Goal: Find specific page/section: Find specific page/section

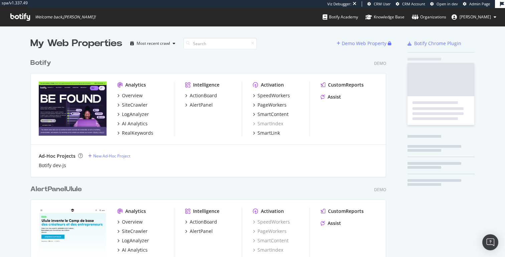
scroll to position [1589, 361]
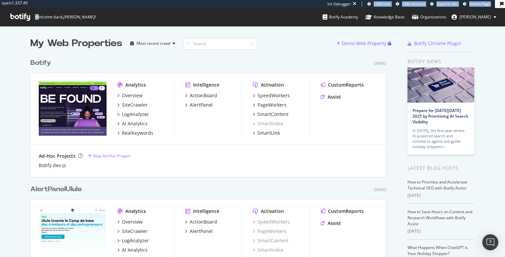
drag, startPoint x: 37, startPoint y: 16, endPoint x: 127, endPoint y: 18, distance: 90.3
click at [127, 18] on div "spa/v1.337.49 Viz Debugger: CRM User CRM Account Open in dev Admin Page Welcome…" at bounding box center [252, 13] width 505 height 26
click at [131, 97] on div "Overview" at bounding box center [132, 95] width 21 height 7
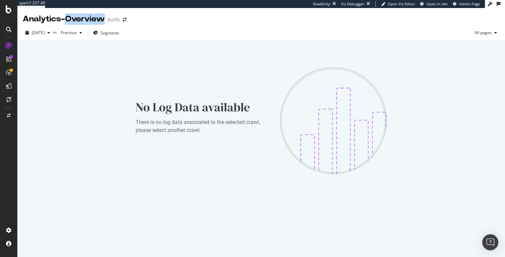
drag, startPoint x: 73, startPoint y: 17, endPoint x: 112, endPoint y: 17, distance: 39.4
click at [112, 17] on div "Analytics - Overview Botify" at bounding box center [78, 18] width 111 height 11
click at [115, 17] on div "Botify" at bounding box center [114, 19] width 12 height 7
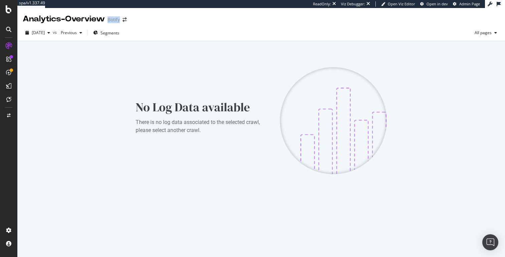
click at [119, 18] on div "Botify" at bounding box center [114, 19] width 12 height 7
drag, startPoint x: 111, startPoint y: 18, endPoint x: 25, endPoint y: 15, distance: 85.6
click at [25, 15] on div "Analytics - Overview Botify" at bounding box center [78, 18] width 111 height 11
click at [25, 15] on div "Analytics - Overview" at bounding box center [64, 18] width 82 height 11
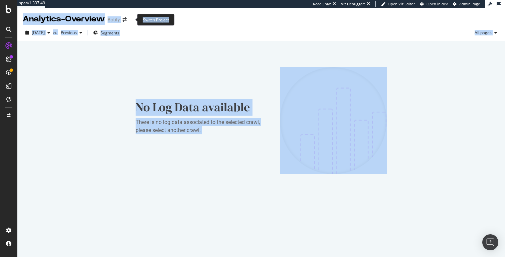
drag, startPoint x: 22, startPoint y: 17, endPoint x: 175, endPoint y: 24, distance: 152.3
click at [175, 24] on div "spa/v1.337.49 ReadOnly: Viz Debugger: Open Viz Editor Open in dev Admin Page An…" at bounding box center [252, 128] width 505 height 257
click at [219, 20] on div "Analytics - Overview Botify" at bounding box center [261, 16] width 488 height 17
